Goal: Transaction & Acquisition: Obtain resource

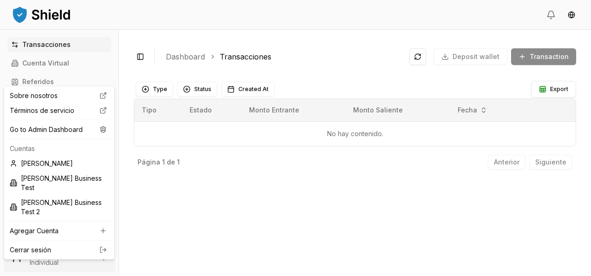
click at [48, 258] on html "Transacciones Cuenta Virtual Referidos Facturas Escaneos de Billeteras Cuentas …" at bounding box center [295, 138] width 591 height 276
click at [85, 132] on div "Go to Admin Dashboard" at bounding box center [59, 129] width 106 height 15
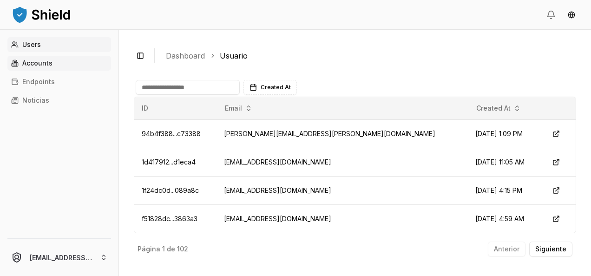
click at [94, 66] on link "Accounts" at bounding box center [59, 63] width 104 height 15
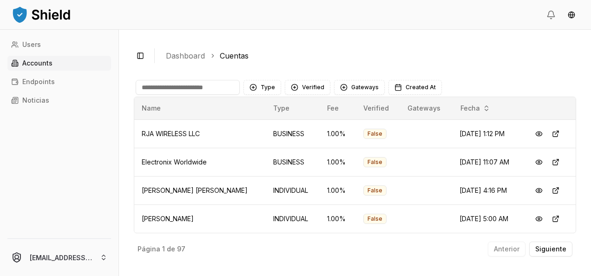
click at [190, 87] on input at bounding box center [188, 87] width 104 height 15
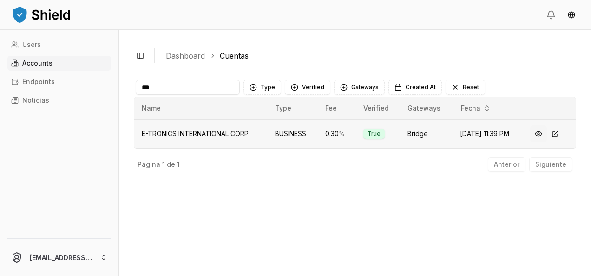
type input "***"
click at [544, 134] on button at bounding box center [538, 133] width 17 height 17
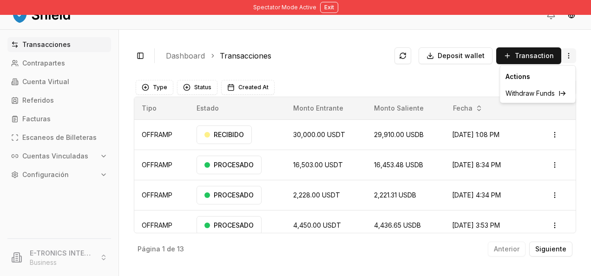
click at [571, 57] on html "Spectator Mode Active Exit Transacciones Contrapartes Cuenta Virtual Referidos …" at bounding box center [295, 138] width 591 height 276
click at [539, 93] on span "Withdraw Funds" at bounding box center [529, 93] width 49 height 9
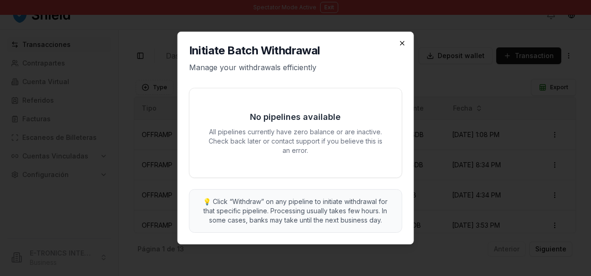
click at [402, 46] on icon "button" at bounding box center [401, 42] width 7 height 7
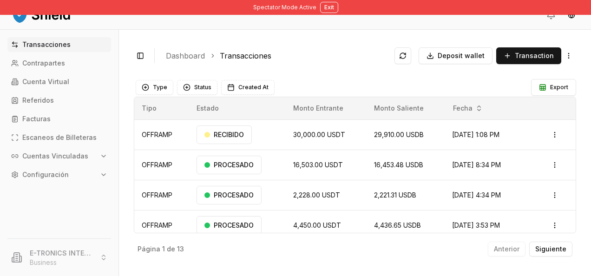
click at [572, 66] on div "Toggle Sidebar Dashboard Transacciones Deposit wallet Transaction" at bounding box center [355, 56] width 442 height 22
click at [552, 135] on html "Spectator Mode Active Exit Transacciones Contrapartes Cuenta Virtual Referidos …" at bounding box center [295, 138] width 591 height 276
click at [567, 59] on html "Spectator Mode Active Exit Transacciones Contrapartes Cuenta Virtual Referidos …" at bounding box center [295, 138] width 591 height 276
click at [569, 60] on html "Spectator Mode Active Exit Transacciones Contrapartes Cuenta Virtual Referidos …" at bounding box center [295, 138] width 591 height 276
click at [539, 94] on span "Withdraw Funds" at bounding box center [529, 93] width 49 height 9
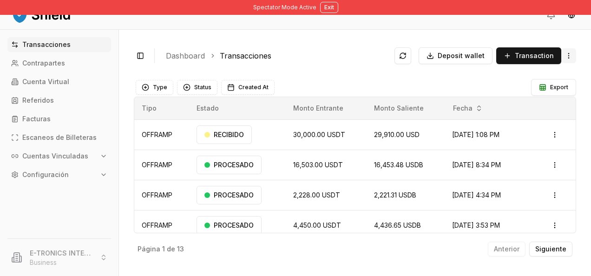
click at [567, 62] on html "Spectator Mode Active Exit Transacciones Contrapartes Cuenta Virtual Referidos …" at bounding box center [295, 138] width 591 height 276
click at [559, 87] on div "Withdraw Funds" at bounding box center [536, 93] width 71 height 15
click at [569, 57] on html "Spectator Mode Active Exit Transacciones Contrapartes Cuenta Virtual Referidos …" at bounding box center [295, 138] width 591 height 276
click at [539, 91] on span "Withdraw Funds" at bounding box center [529, 93] width 49 height 9
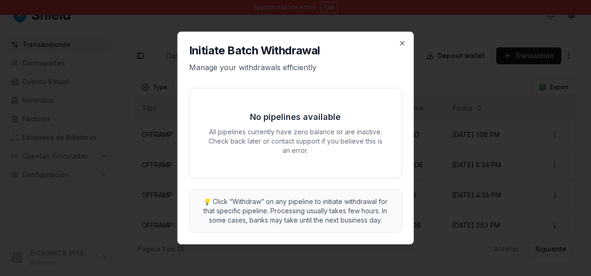
click at [401, 47] on h2 "Initiate Batch Withdrawal" at bounding box center [295, 50] width 213 height 15
click at [399, 46] on icon "button" at bounding box center [401, 42] width 7 height 7
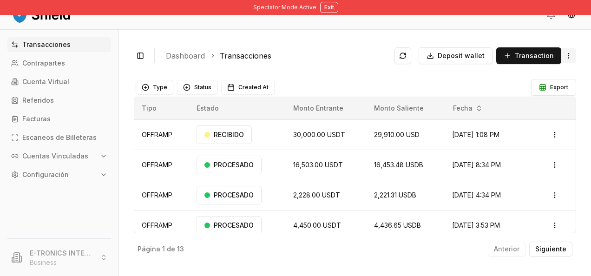
click at [567, 57] on html "Spectator Mode Active Exit Transacciones Contrapartes Cuenta Virtual Referidos …" at bounding box center [295, 138] width 591 height 276
click at [544, 92] on span "Withdraw Funds" at bounding box center [529, 93] width 49 height 9
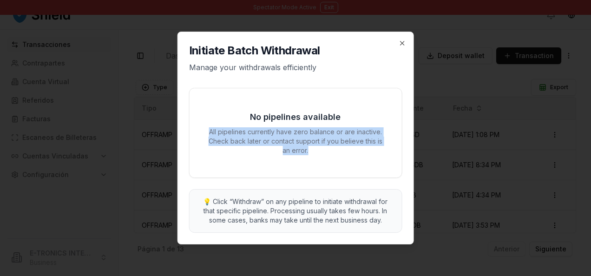
drag, startPoint x: 326, startPoint y: 159, endPoint x: 207, endPoint y: 130, distance: 122.3
click at [207, 130] on div "No pipelines available All pipelines currently have zero balance or are inactiv…" at bounding box center [295, 132] width 212 height 89
click at [207, 130] on p "All pipelines currently have zero balance or are inactive. Check back later or …" at bounding box center [295, 141] width 178 height 28
